Goal: Transaction & Acquisition: Obtain resource

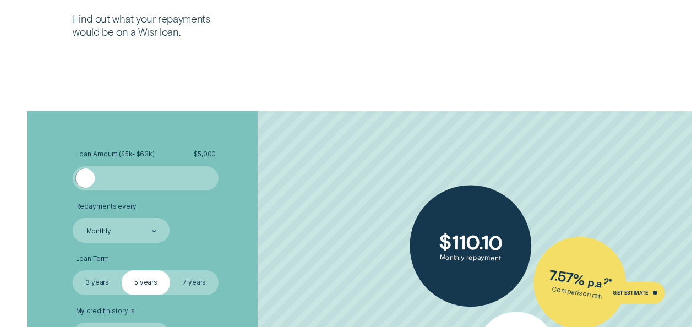
scroll to position [1652, 0]
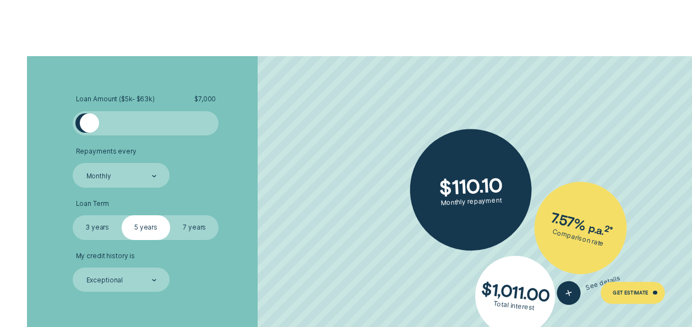
click at [89, 126] on div at bounding box center [88, 122] width 19 height 19
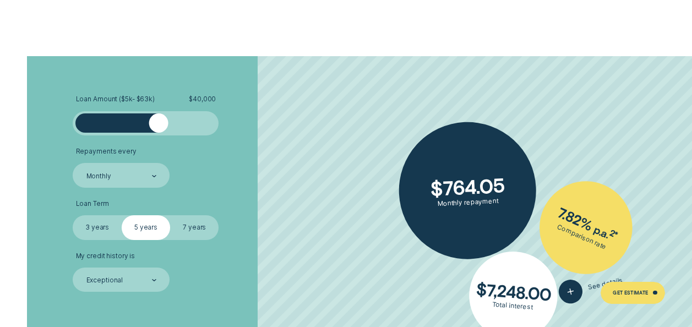
drag, startPoint x: 89, startPoint y: 126, endPoint x: 158, endPoint y: 126, distance: 68.8
click at [158, 126] on div at bounding box center [158, 122] width 19 height 19
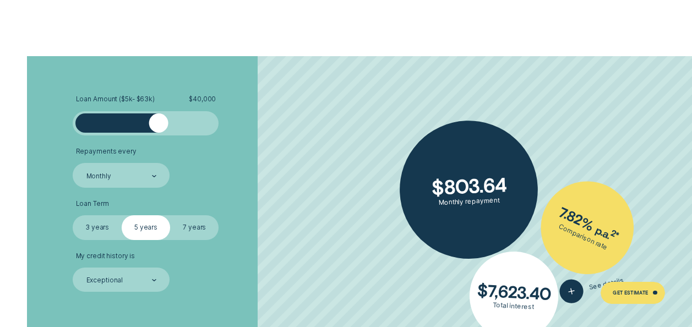
click at [239, 186] on li "Repayments every Monthly" at bounding box center [184, 168] width 223 height 40
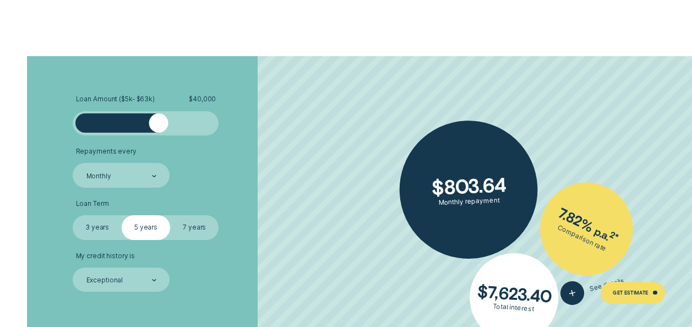
click at [202, 219] on label "7 years" at bounding box center [194, 227] width 48 height 24
click at [170, 215] on input "7 years" at bounding box center [170, 215] width 0 height 0
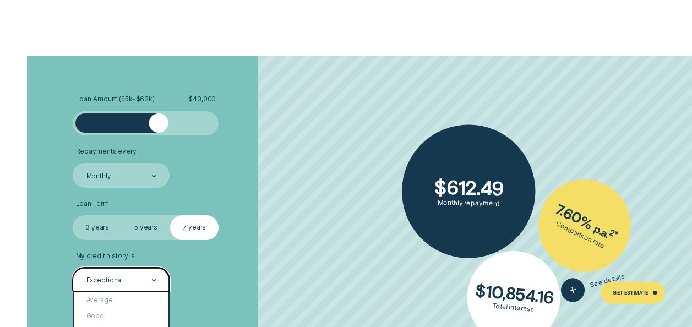
click at [153, 275] on div at bounding box center [154, 280] width 4 height 23
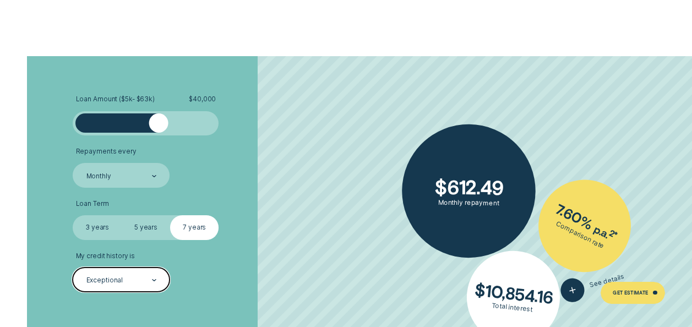
click at [153, 275] on div at bounding box center [154, 280] width 4 height 23
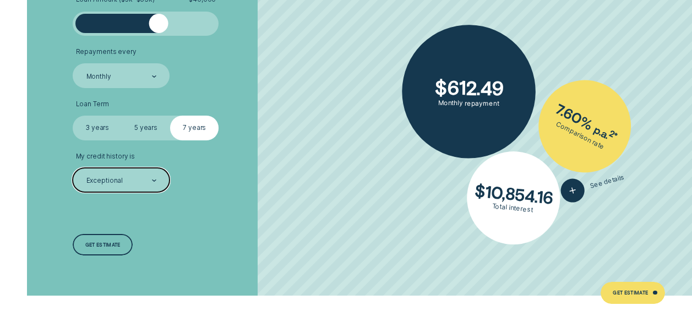
scroll to position [1762, 0]
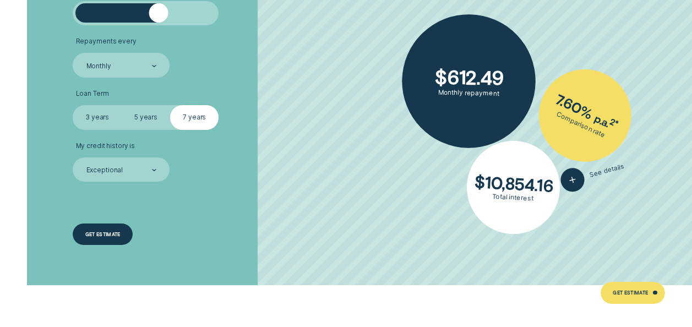
click at [92, 232] on div "Get estimate" at bounding box center [102, 234] width 35 height 4
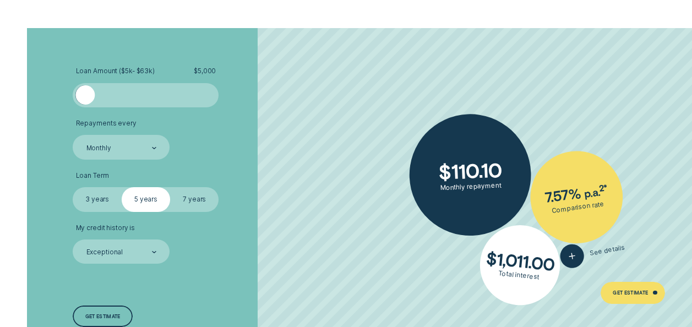
scroll to position [1652, 0]
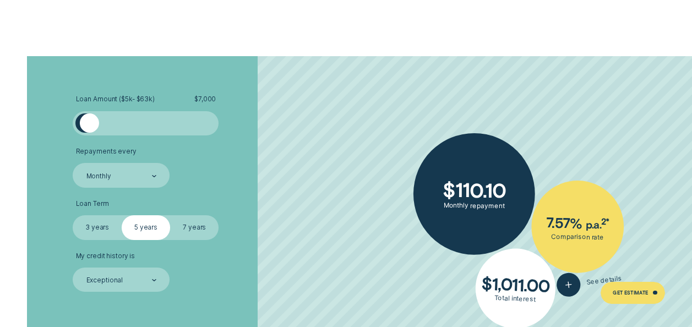
click at [89, 117] on div at bounding box center [88, 122] width 19 height 19
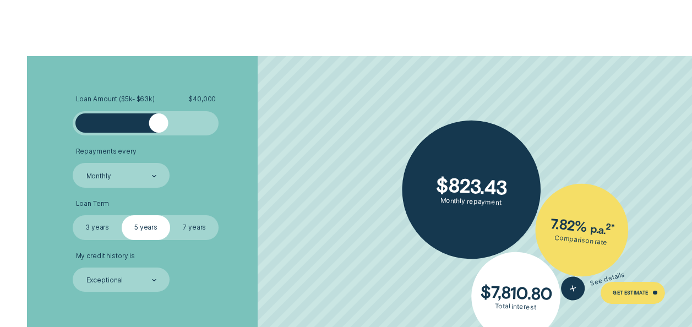
drag, startPoint x: 91, startPoint y: 126, endPoint x: 159, endPoint y: 137, distance: 68.7
click at [159, 137] on ul "Loan Amount ( $5k - $63k ) $ 40,000 Repayments every Monthly Loan Term Select L…" at bounding box center [184, 193] width 223 height 197
click at [232, 177] on li "Repayments every Monthly" at bounding box center [184, 168] width 223 height 40
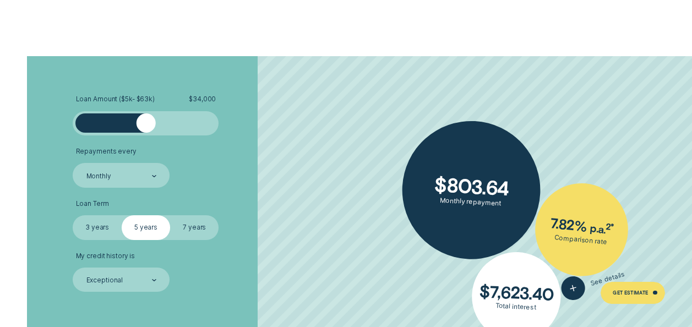
drag, startPoint x: 163, startPoint y: 126, endPoint x: 146, endPoint y: 130, distance: 17.0
click at [146, 130] on div at bounding box center [145, 122] width 19 height 19
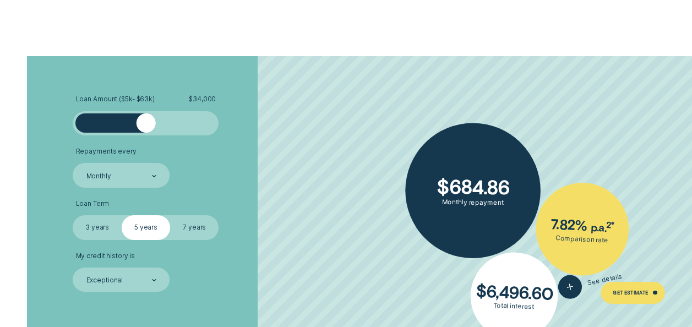
click at [183, 222] on label "7 years" at bounding box center [194, 227] width 48 height 24
click at [170, 215] on input "7 years" at bounding box center [170, 215] width 0 height 0
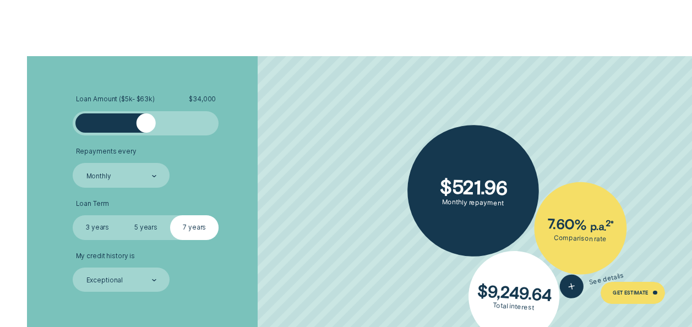
click at [92, 220] on label "3 years" at bounding box center [97, 227] width 48 height 24
click at [73, 215] on input "3 years" at bounding box center [73, 215] width 0 height 0
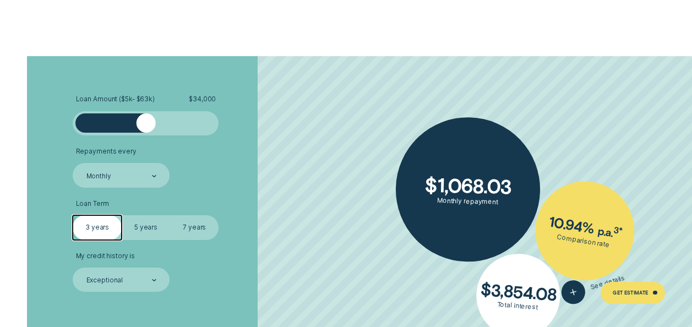
click at [130, 224] on label "5 years" at bounding box center [146, 227] width 48 height 24
click at [122, 215] on input "5 years" at bounding box center [122, 215] width 0 height 0
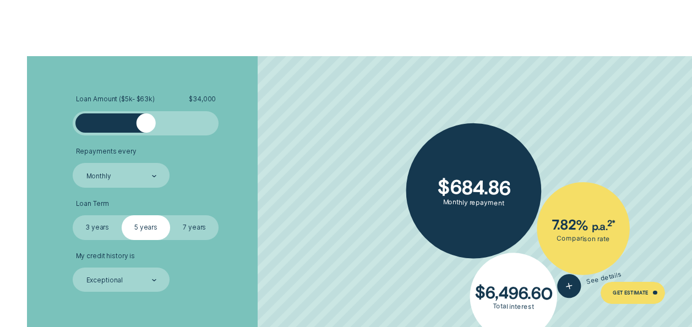
click at [200, 227] on label "7 years" at bounding box center [194, 227] width 48 height 24
click at [170, 215] on input "7 years" at bounding box center [170, 215] width 0 height 0
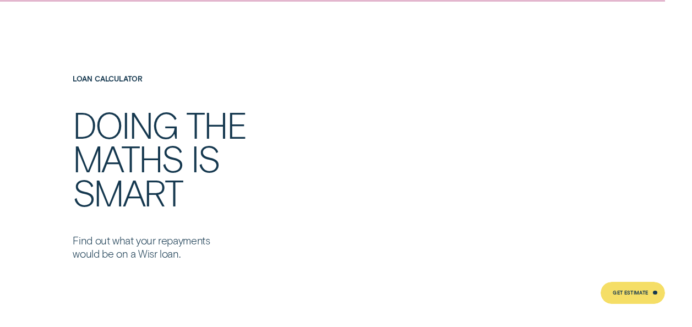
scroll to position [1266, 0]
